Goal: Navigation & Orientation: Find specific page/section

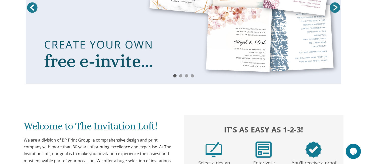
click at [214, 50] on link at bounding box center [183, 9] width 315 height 150
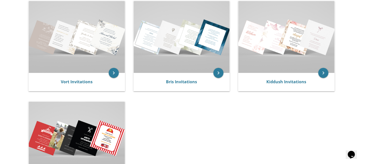
scroll to position [112, 0]
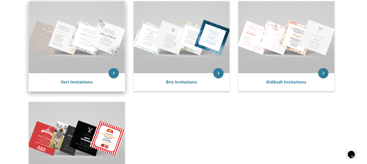
click at [68, 42] on img at bounding box center [77, 37] width 96 height 72
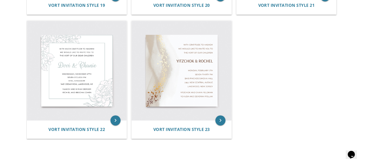
scroll to position [1044, 0]
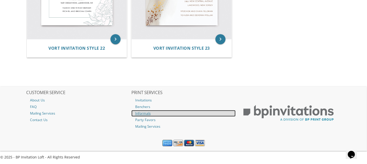
click at [145, 113] on link "Informals" at bounding box center [183, 113] width 104 height 7
